Goal: Transaction & Acquisition: Purchase product/service

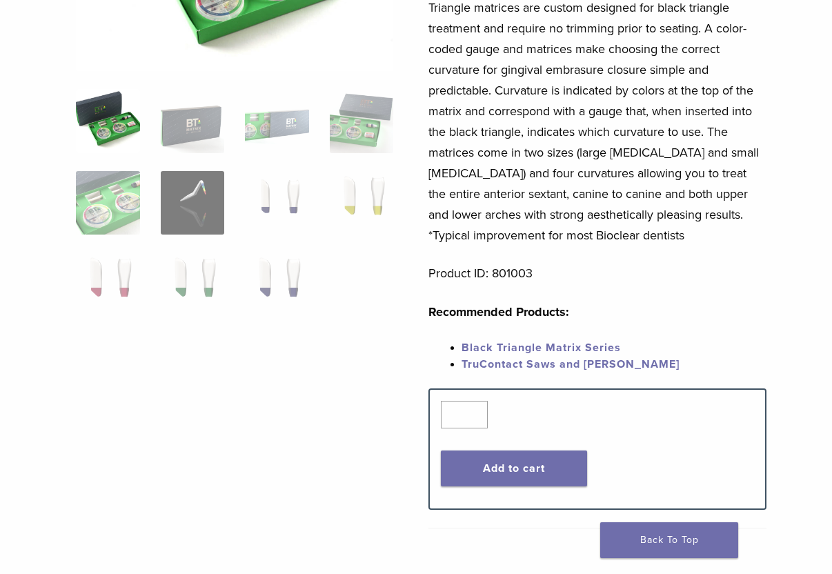
scroll to position [322, 2]
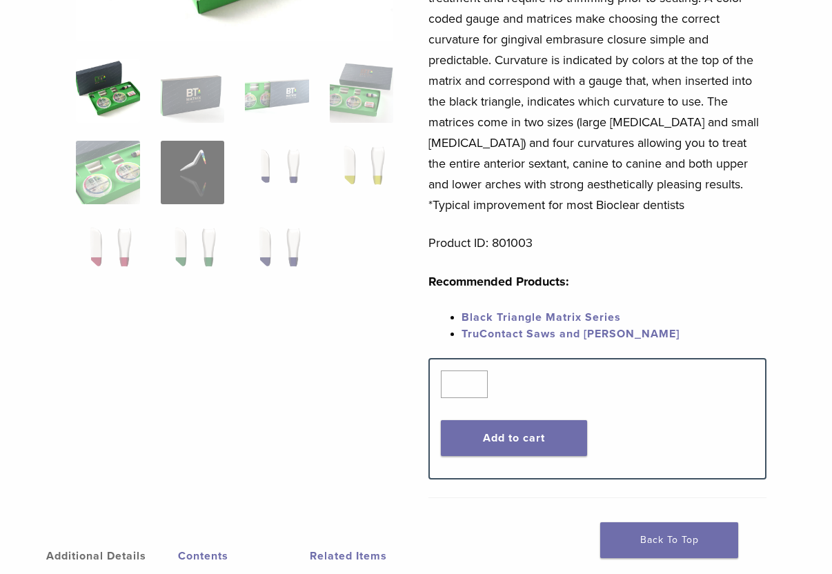
click at [506, 318] on link "Black Triangle Matrix Series" at bounding box center [540, 317] width 159 height 14
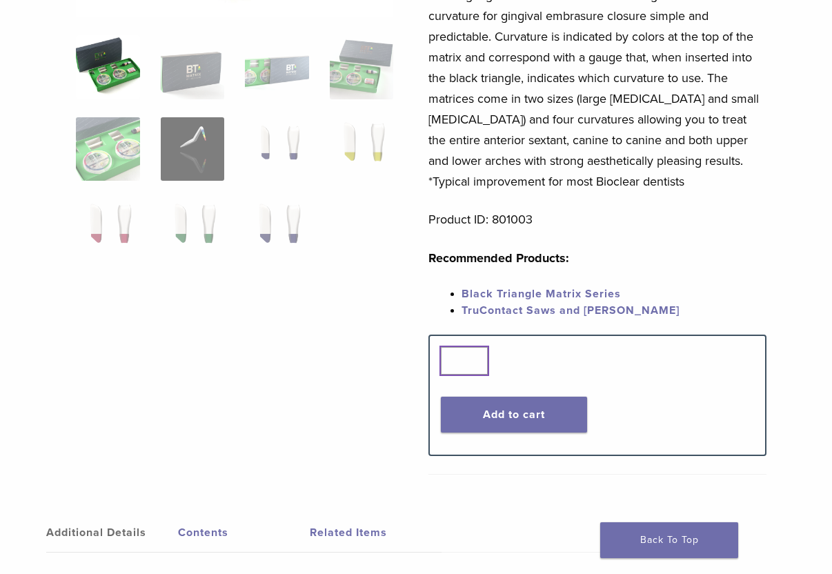
scroll to position [348, 2]
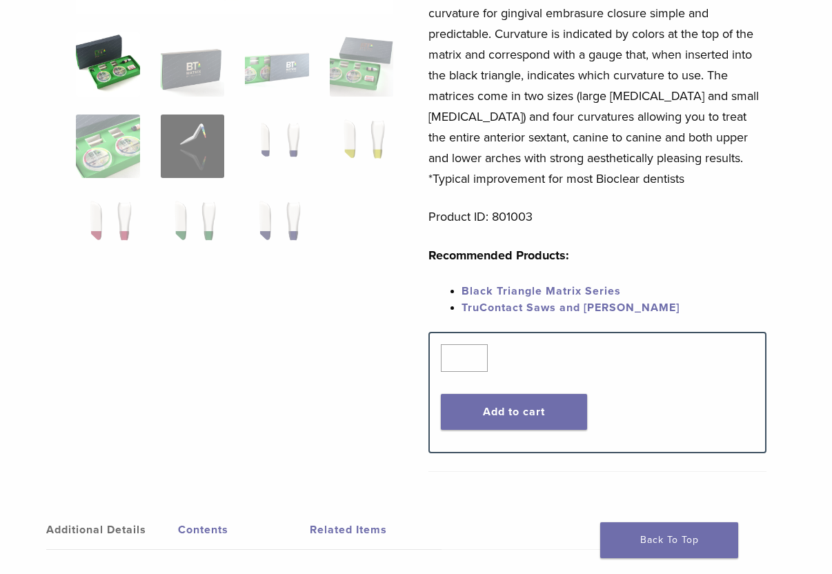
click at [499, 314] on link "TruContact Saws and Sanders" at bounding box center [570, 308] width 218 height 14
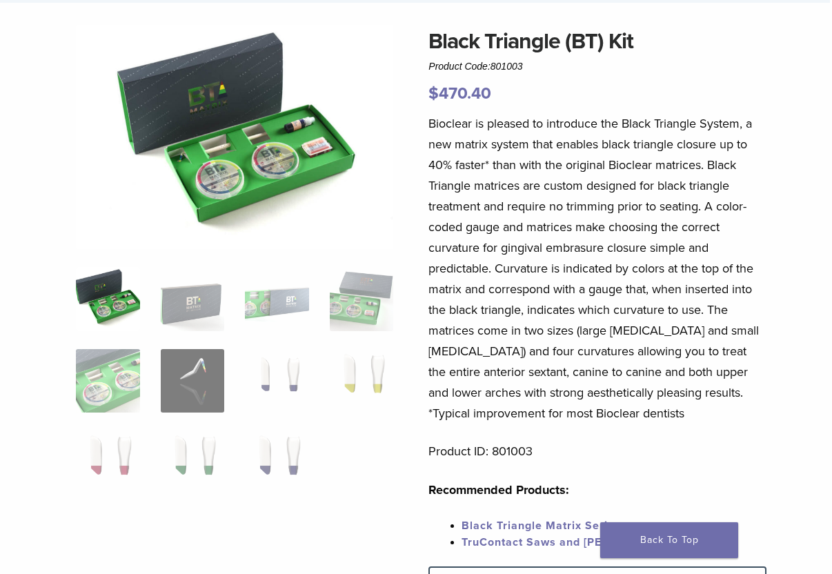
scroll to position [68, 2]
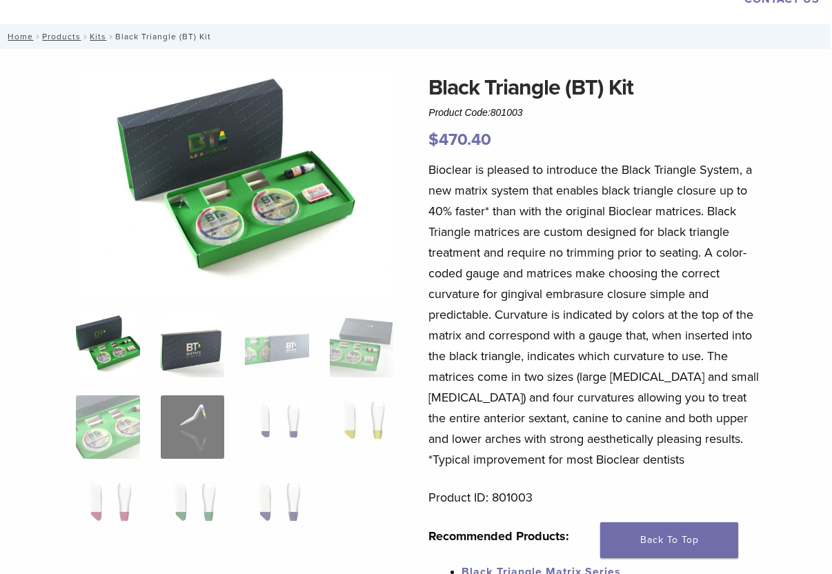
click at [175, 359] on img at bounding box center [193, 345] width 64 height 64
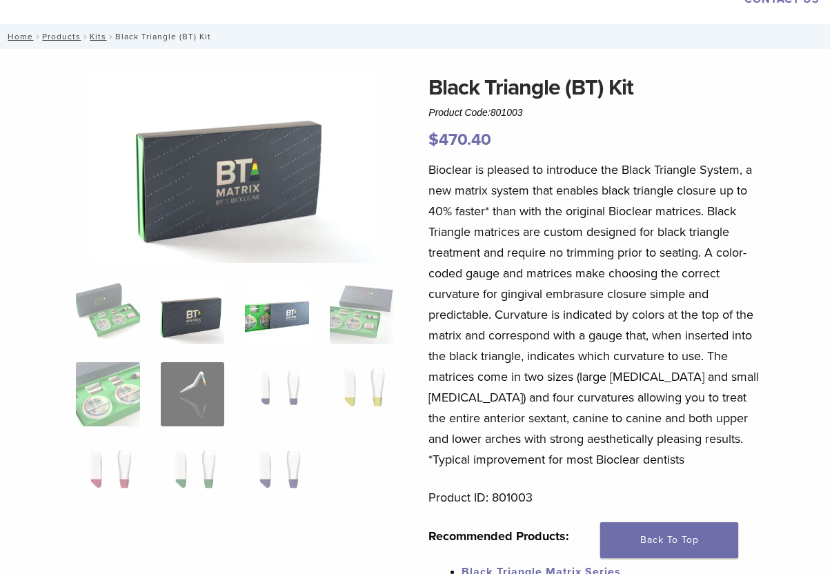
click at [270, 333] on img at bounding box center [277, 313] width 64 height 64
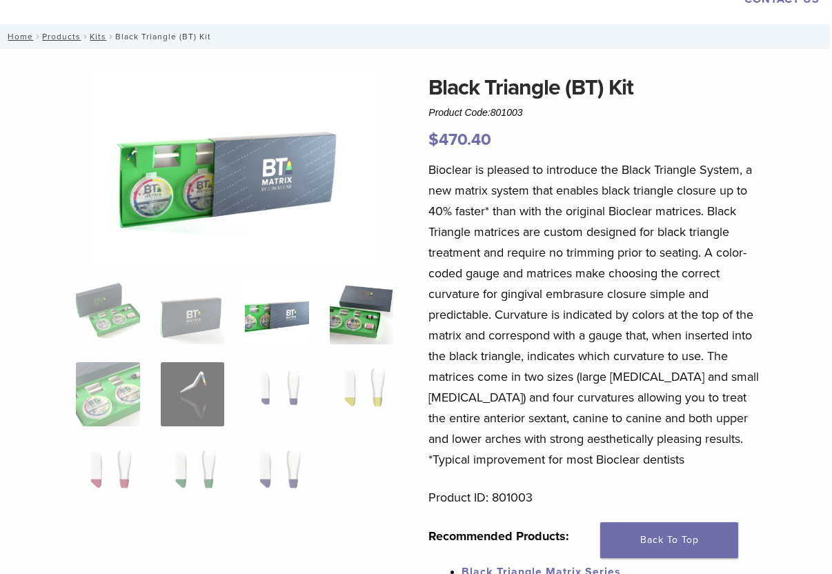
click at [363, 326] on img at bounding box center [362, 313] width 64 height 64
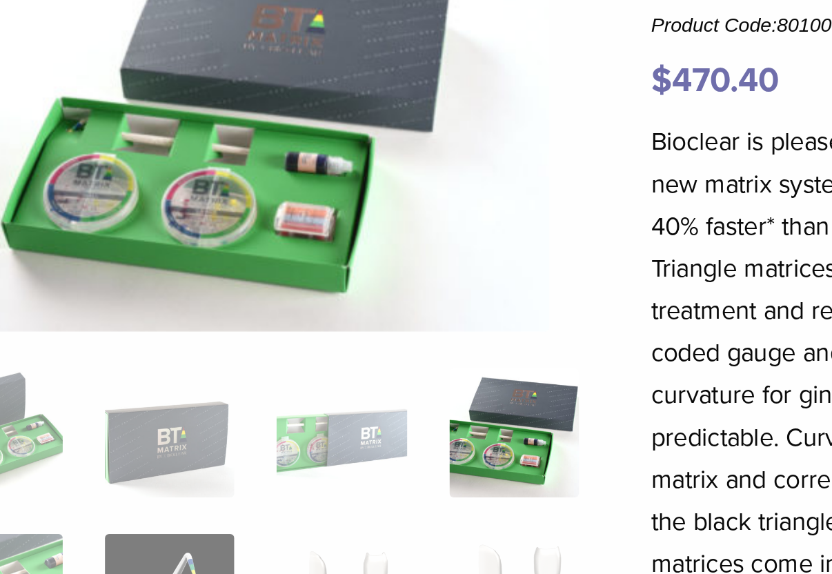
scroll to position [72, 3]
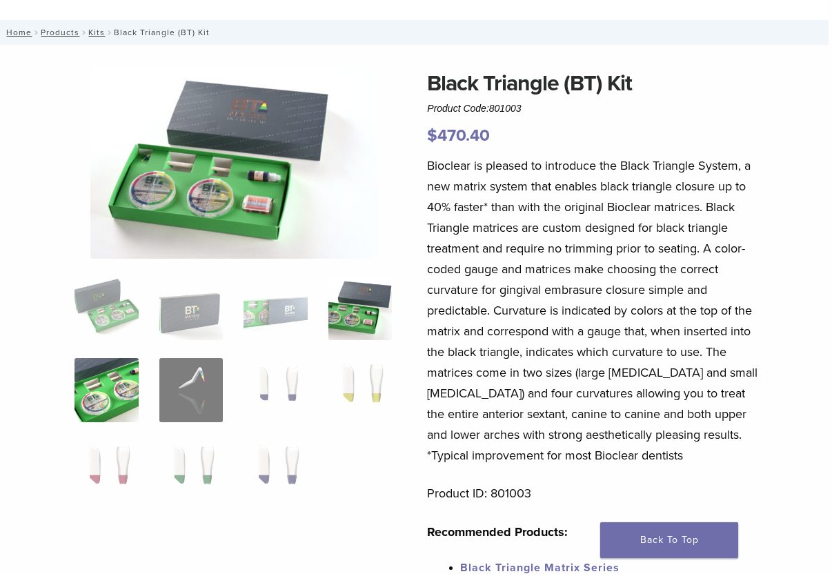
click at [108, 392] on img at bounding box center [106, 390] width 64 height 64
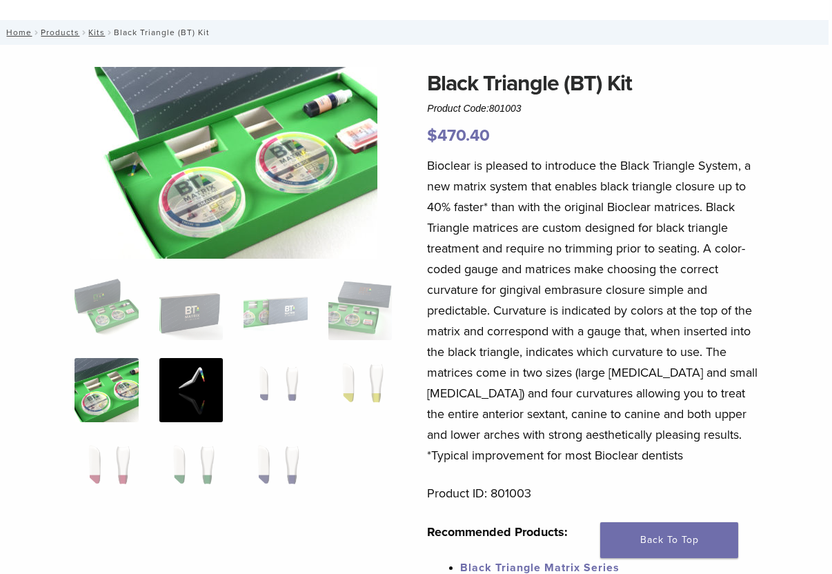
click at [173, 390] on img at bounding box center [191, 390] width 64 height 64
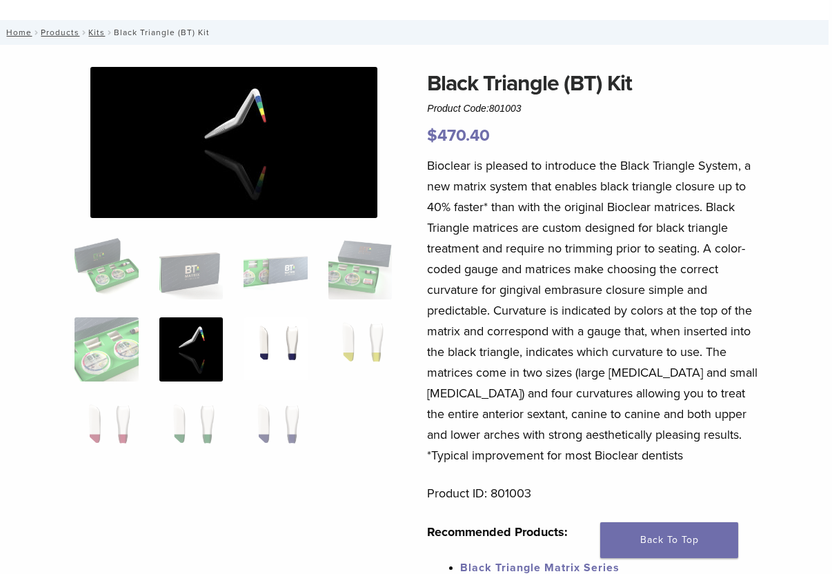
click at [262, 352] on img at bounding box center [275, 349] width 64 height 64
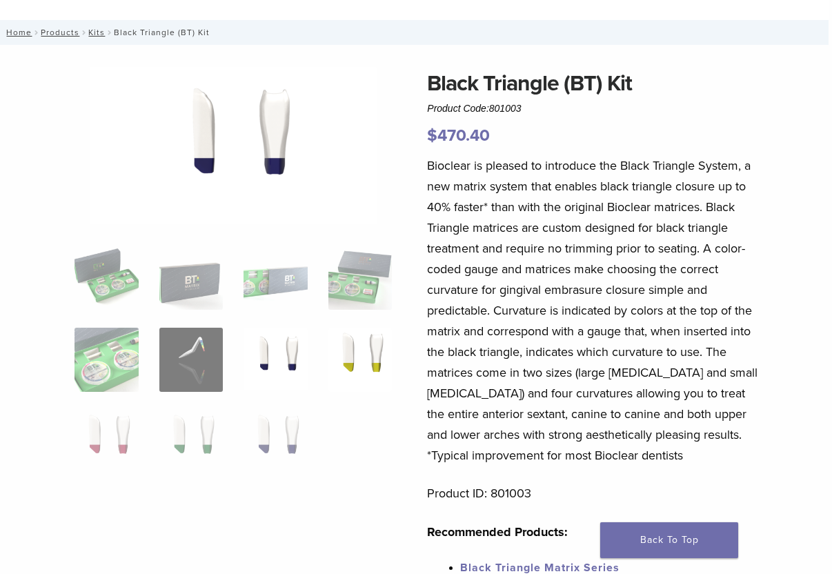
click at [349, 340] on img at bounding box center [360, 360] width 64 height 64
click at [111, 442] on img at bounding box center [106, 442] width 64 height 64
click at [182, 435] on img at bounding box center [191, 442] width 64 height 64
click at [279, 441] on img at bounding box center [275, 442] width 64 height 64
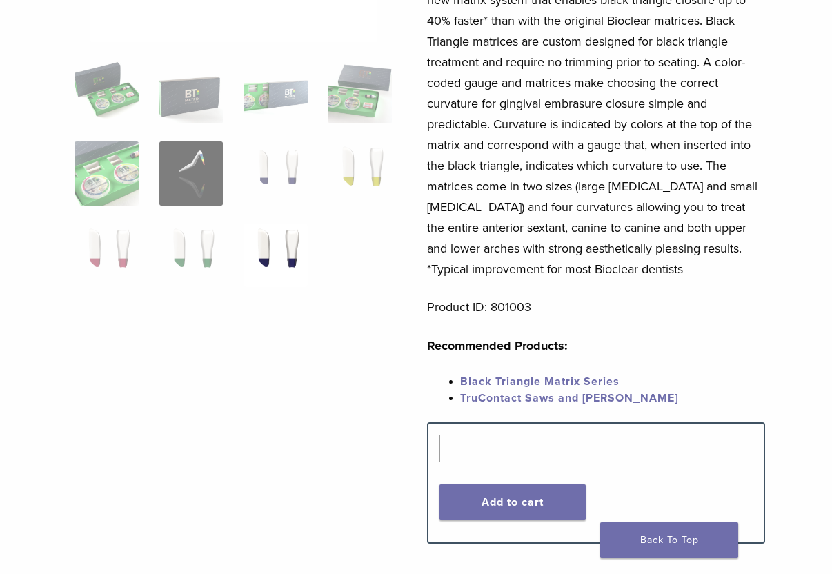
scroll to position [267, 3]
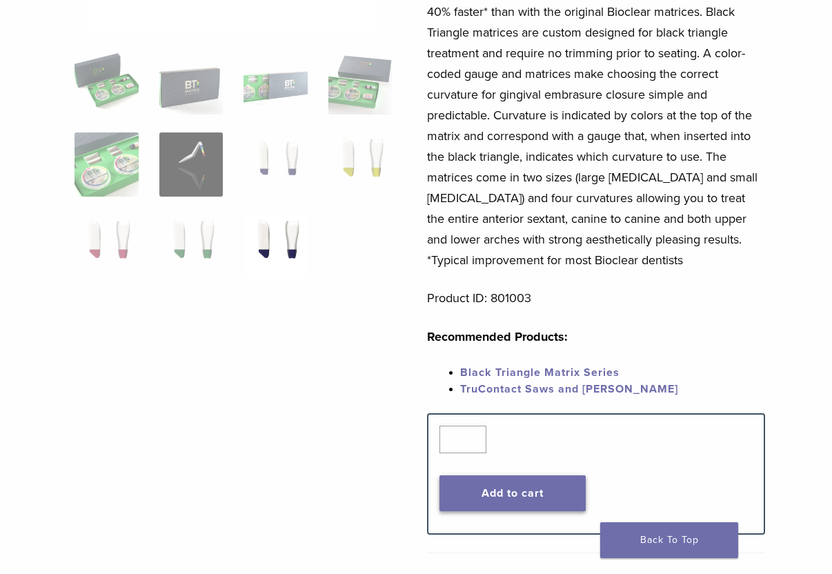
click at [510, 501] on button "Add to cart" at bounding box center [512, 493] width 146 height 36
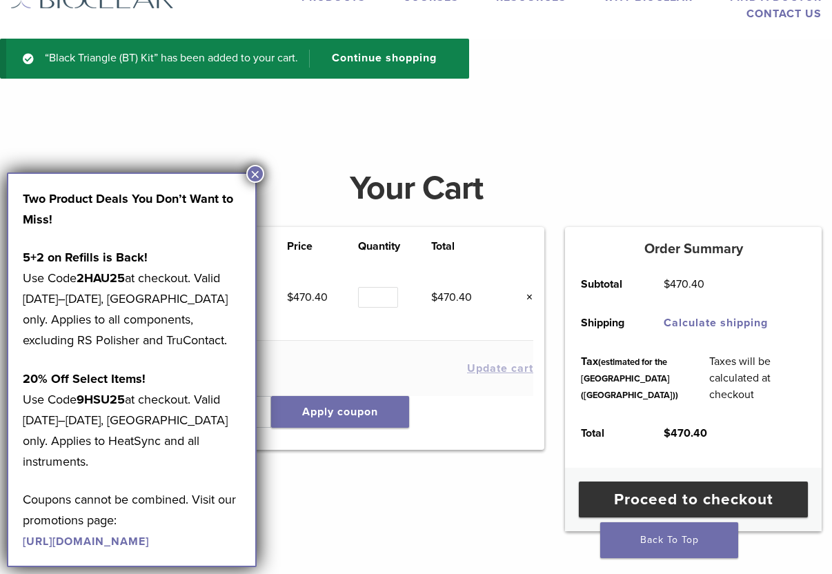
scroll to position [66, 0]
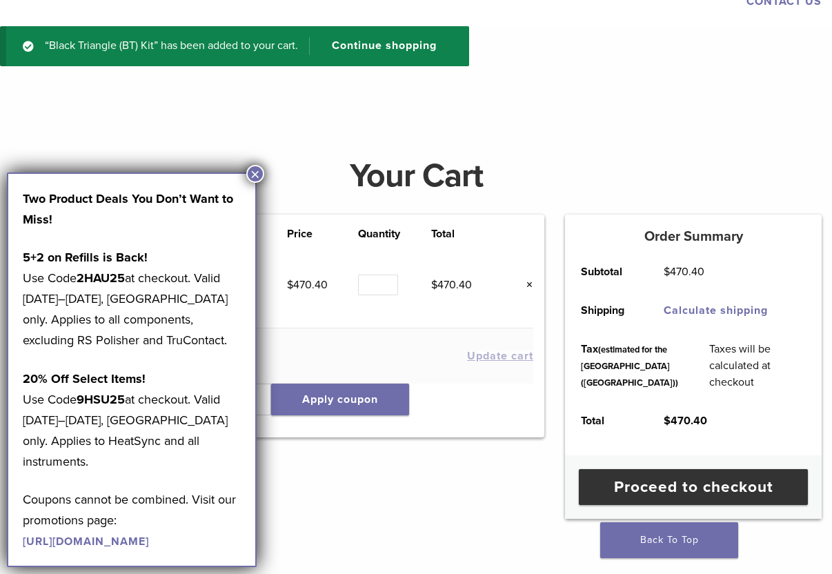
drag, startPoint x: 81, startPoint y: 397, endPoint x: 128, endPoint y: 401, distance: 47.1
click at [128, 401] on p "20% Off Select Items! Use Code 9HSU25 at checkout. Valid [DATE]–[DATE], [GEOGRA…" at bounding box center [132, 419] width 218 height 103
copy p "9HSU25"
click at [414, 471] on div "Product Price Quantity Total Black Triangle (BT) Kit $ 470.40 Quantity Quantity…" at bounding box center [277, 366] width 554 height 304
click at [250, 177] on button "×" at bounding box center [255, 174] width 18 height 18
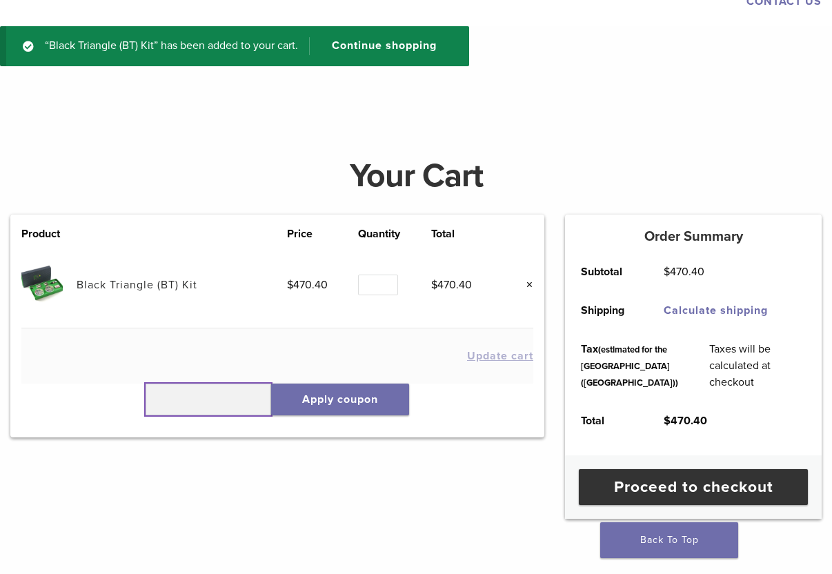
click at [193, 386] on input "text" at bounding box center [209, 399] width 126 height 32
paste input "******"
type input "******"
click at [337, 403] on button "Apply coupon" at bounding box center [340, 399] width 138 height 32
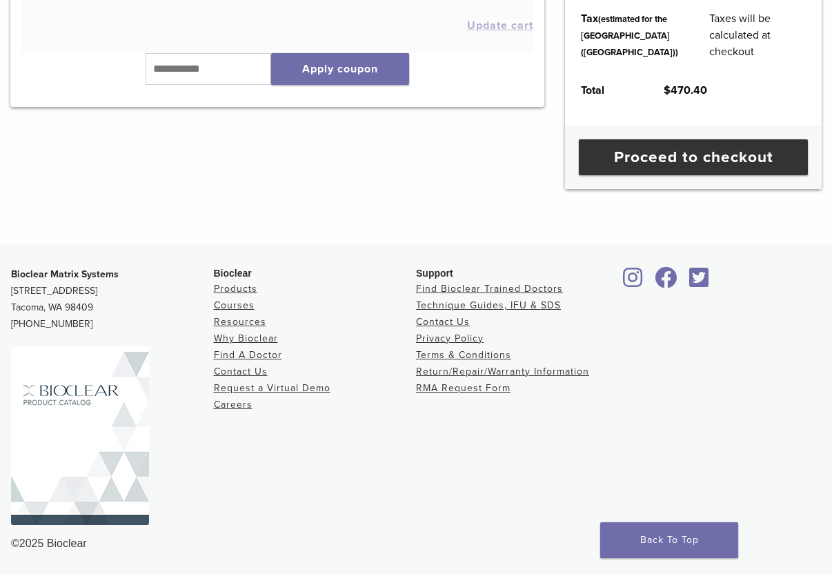
scroll to position [102, 0]
